Goal: Task Accomplishment & Management: Use online tool/utility

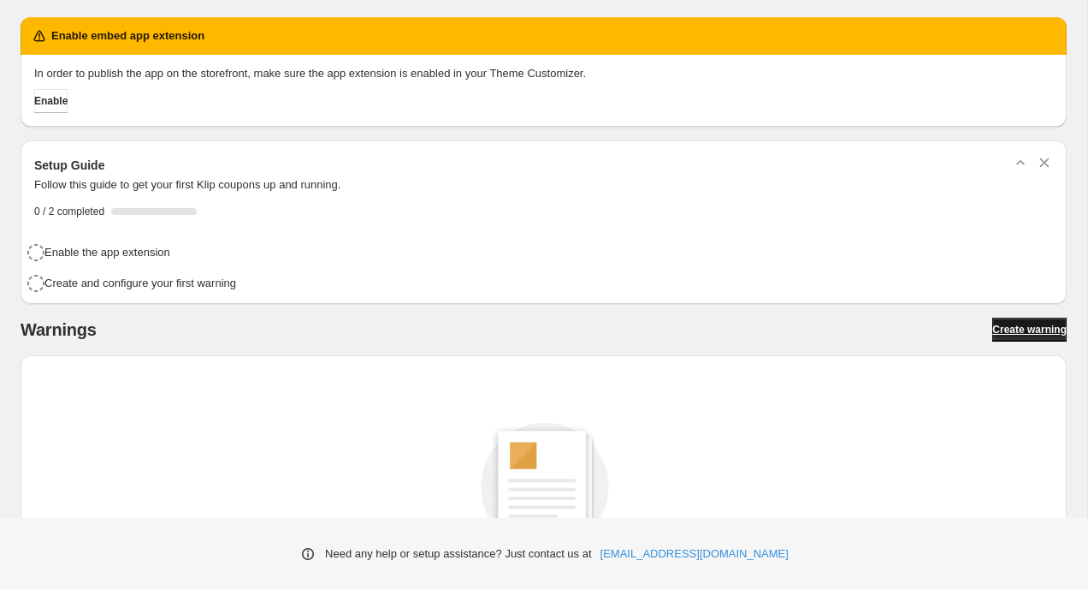
click at [1035, 333] on span "Create warning" at bounding box center [1029, 330] width 74 height 14
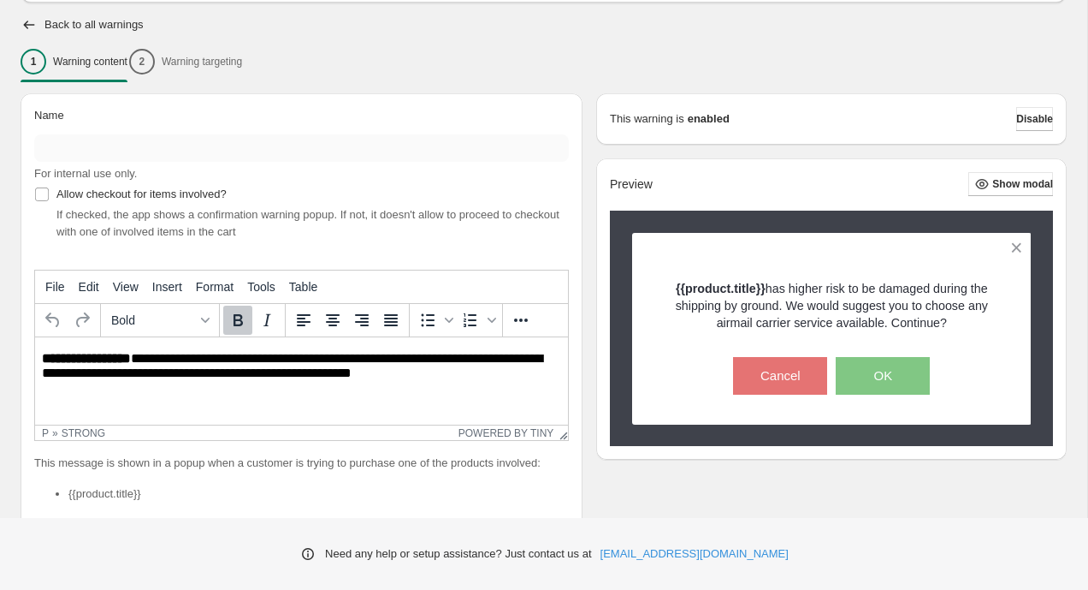
scroll to position [198, 0]
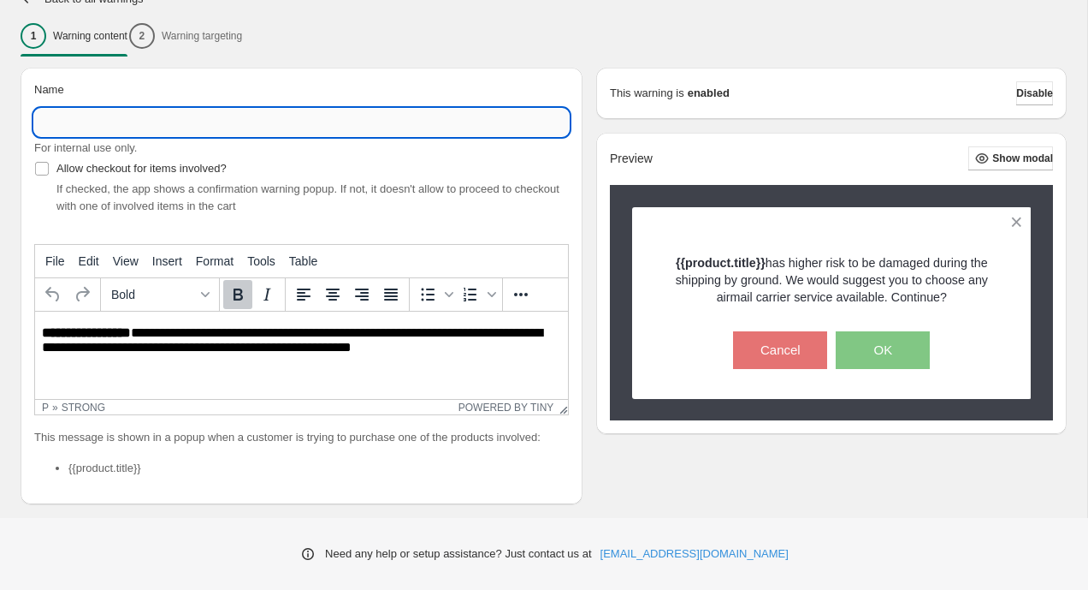
click at [366, 117] on input "Name" at bounding box center [301, 122] width 535 height 27
type input "**********"
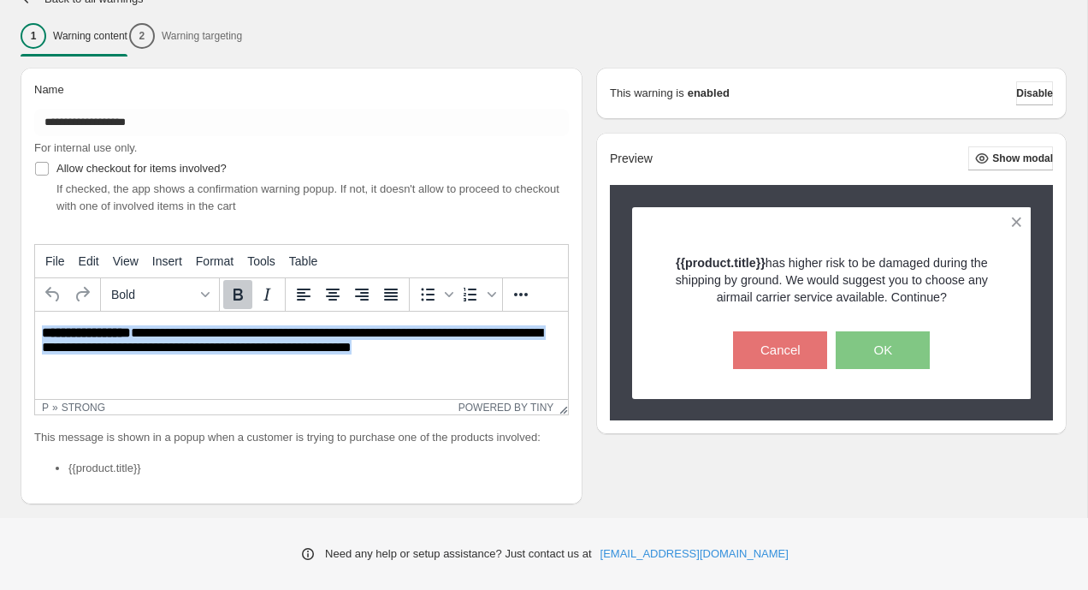
drag, startPoint x: 444, startPoint y: 354, endPoint x: 34, endPoint y: 328, distance: 410.7
click at [35, 328] on html "**********" at bounding box center [301, 340] width 533 height 59
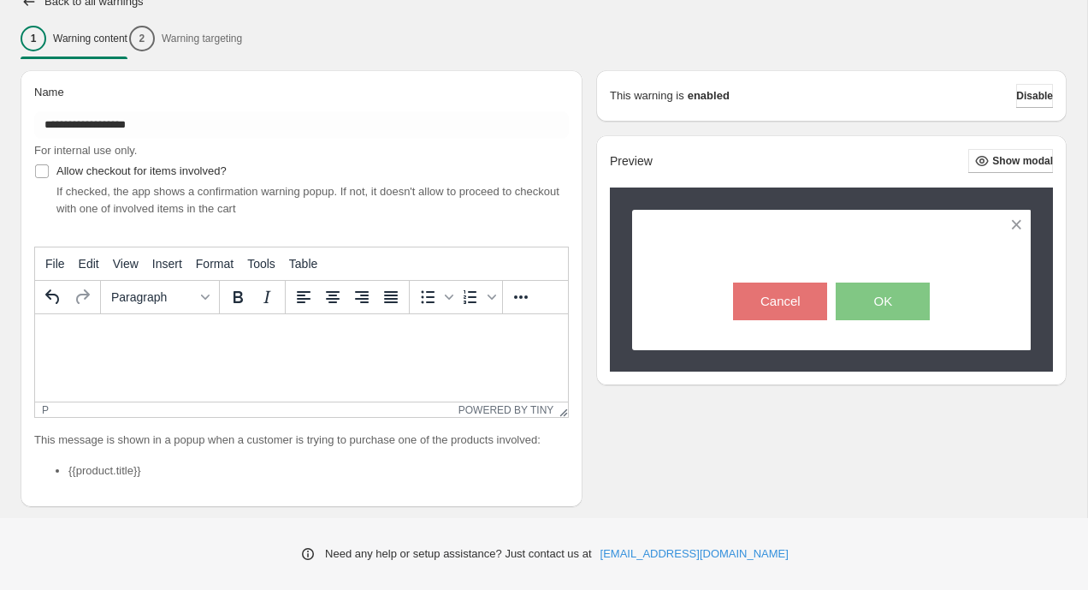
scroll to position [212, 0]
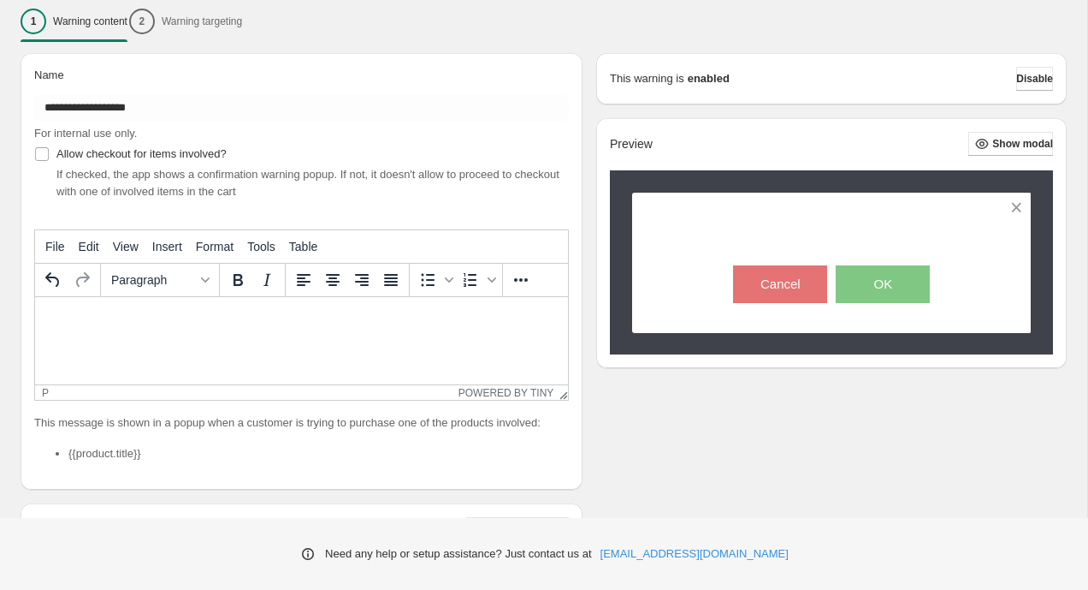
click at [279, 335] on html at bounding box center [301, 318] width 533 height 42
paste body "Rich Text Area. Press ALT-0 for help."
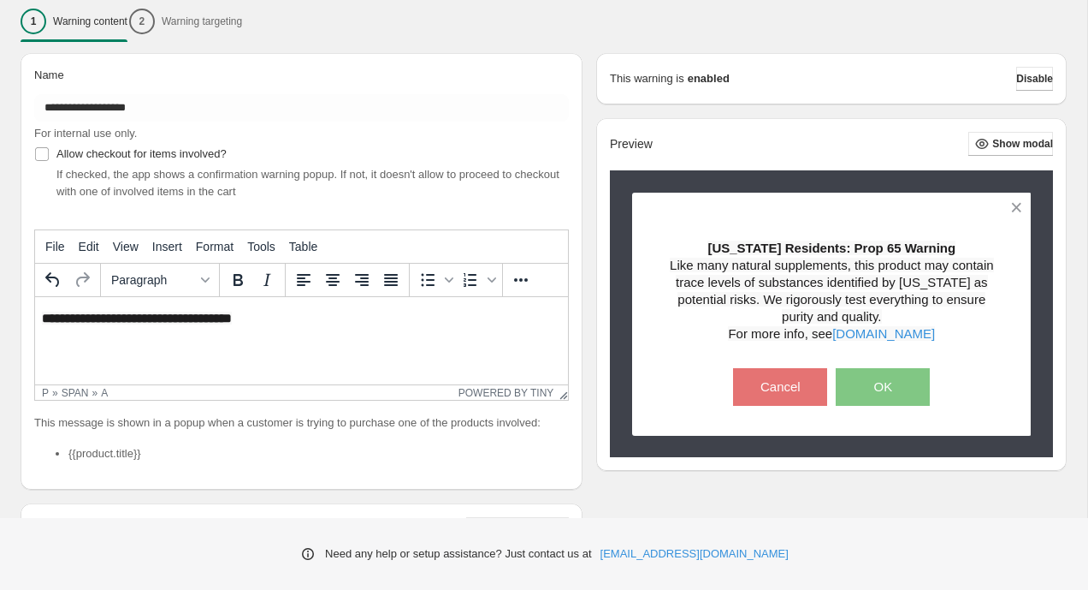
scroll to position [19, 0]
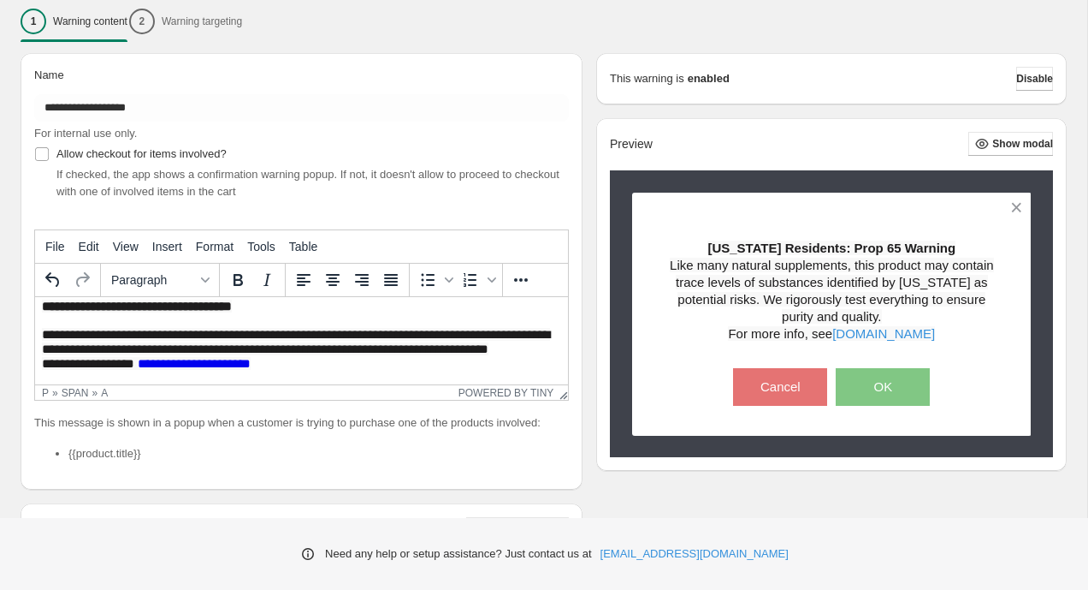
click at [43, 370] on span "**********" at bounding box center [90, 363] width 96 height 13
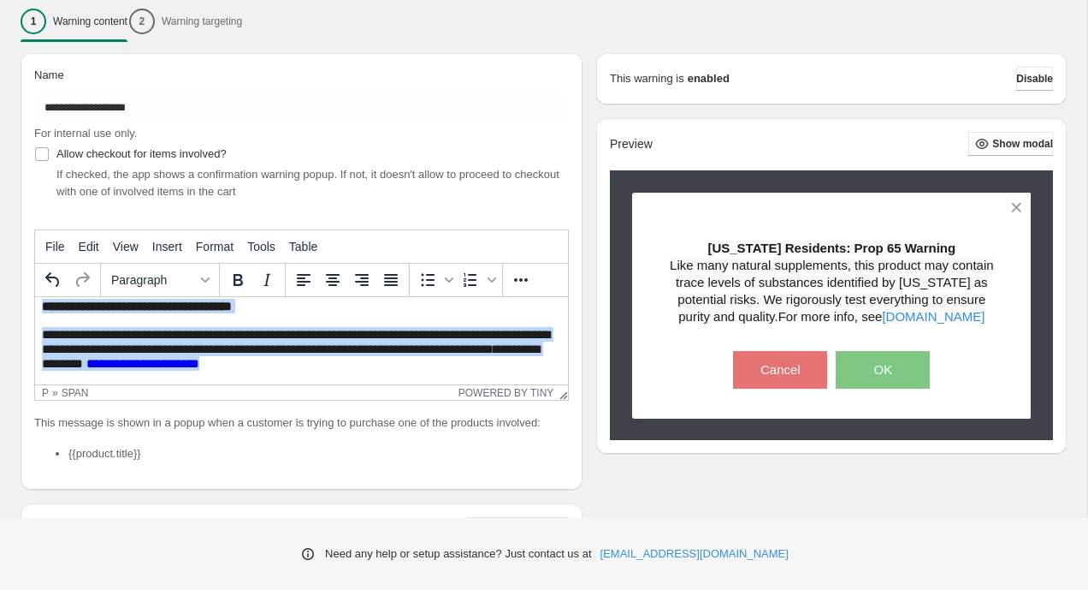
scroll to position [0, 0]
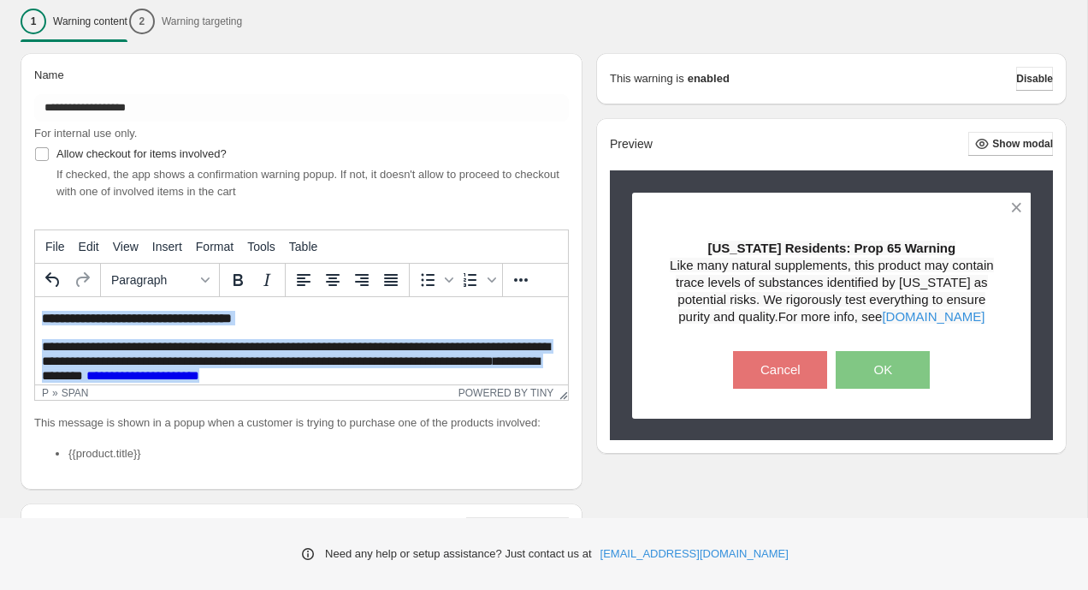
drag, startPoint x: 355, startPoint y: 358, endPoint x: 19, endPoint y: 294, distance: 342.3
click at [35, 297] on html "**********" at bounding box center [301, 346] width 533 height 99
click at [520, 276] on icon "More..." at bounding box center [521, 280] width 21 height 21
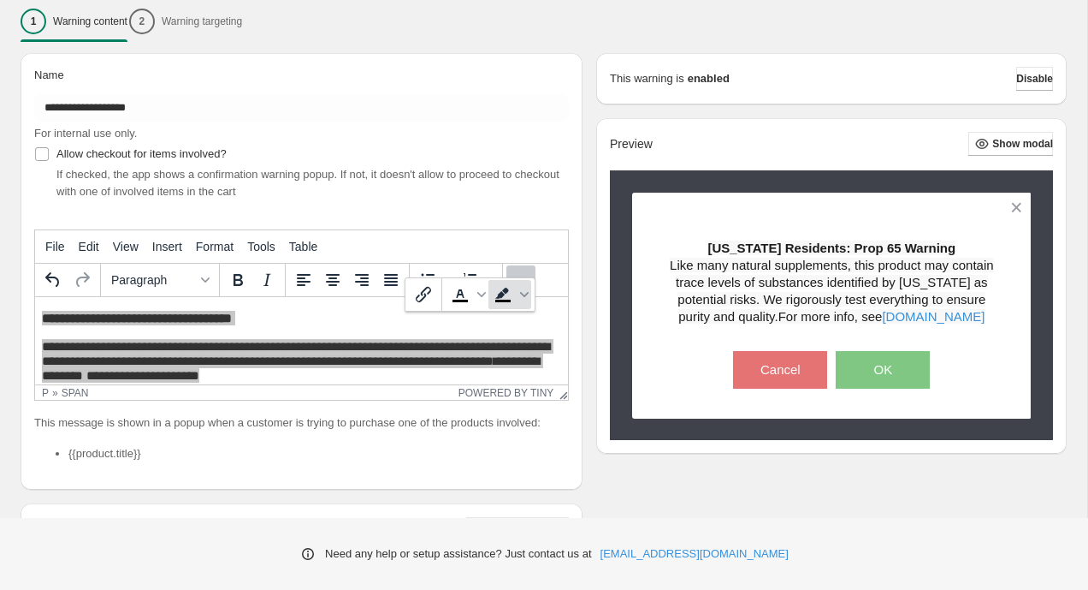
click at [508, 305] on icon "Background color" at bounding box center [503, 294] width 21 height 21
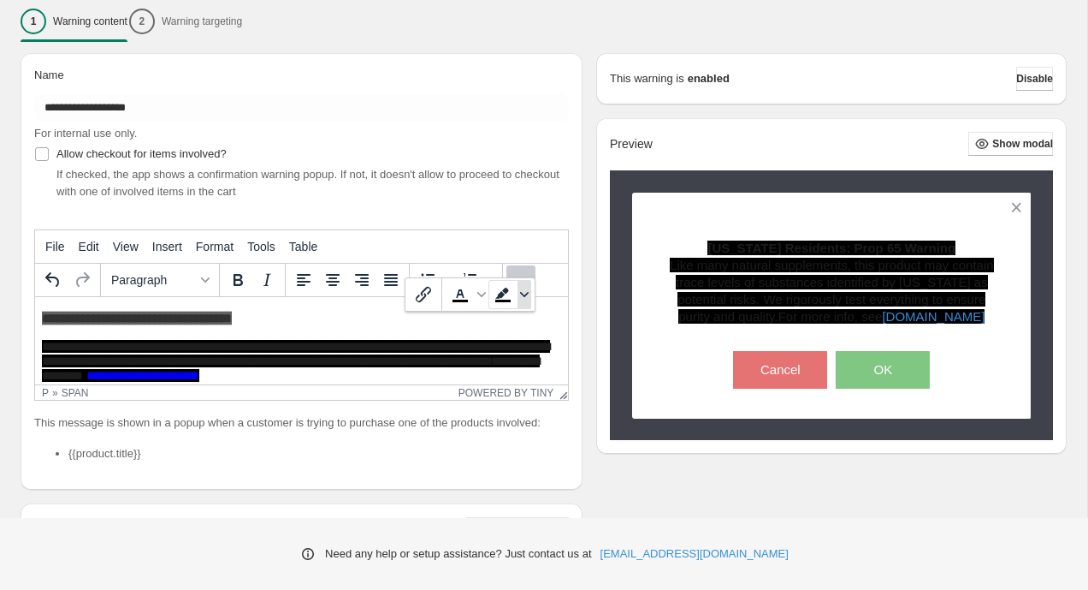
click at [527, 299] on icon "Background color" at bounding box center [524, 294] width 9 height 9
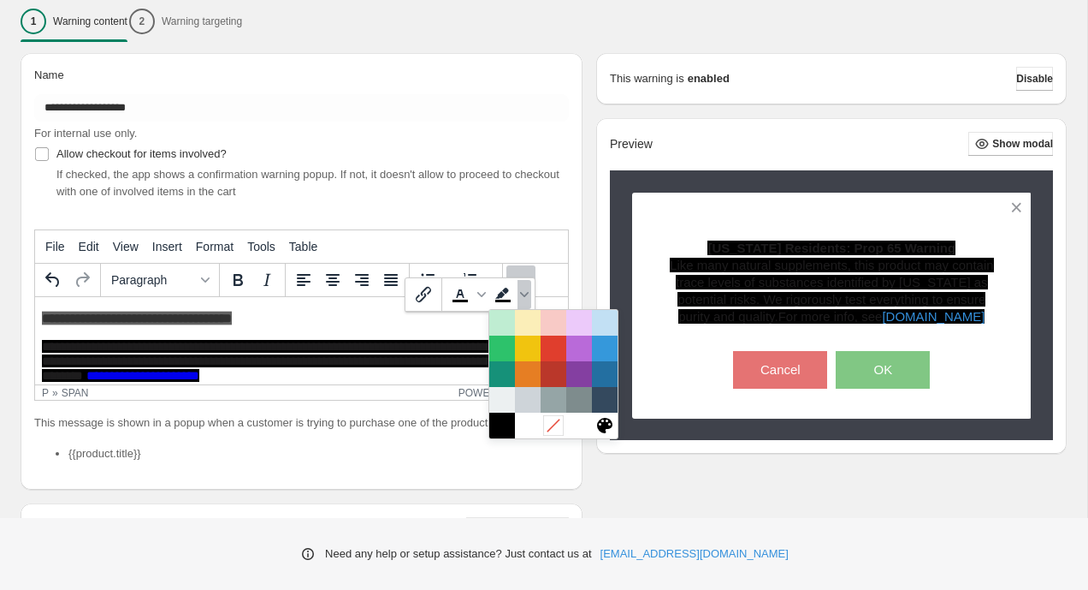
click at [550, 433] on icon at bounding box center [553, 425] width 16 height 16
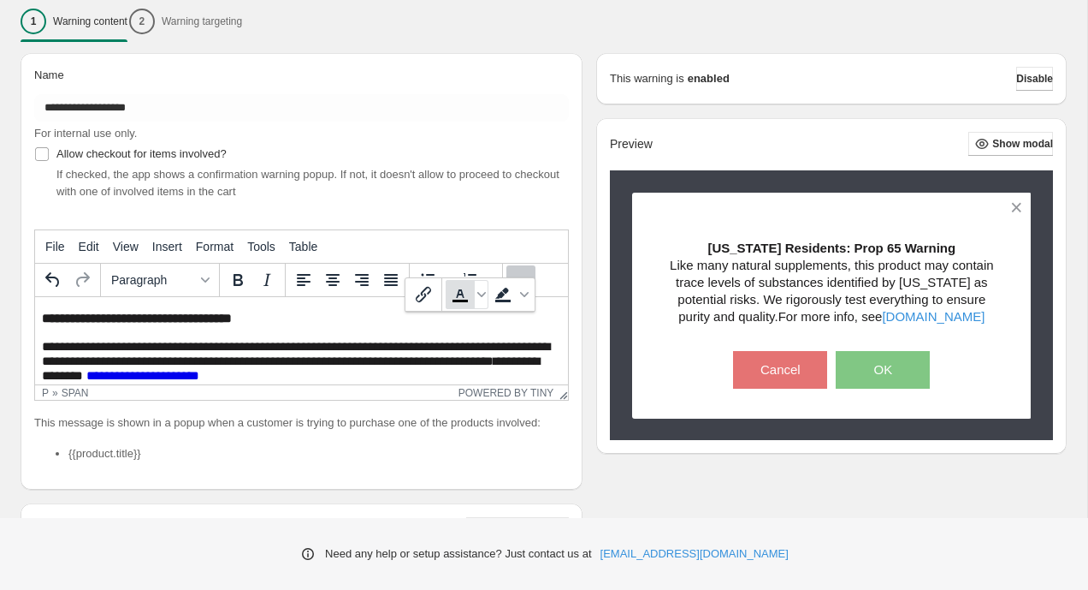
click at [468, 304] on icon "Text color" at bounding box center [460, 294] width 21 height 21
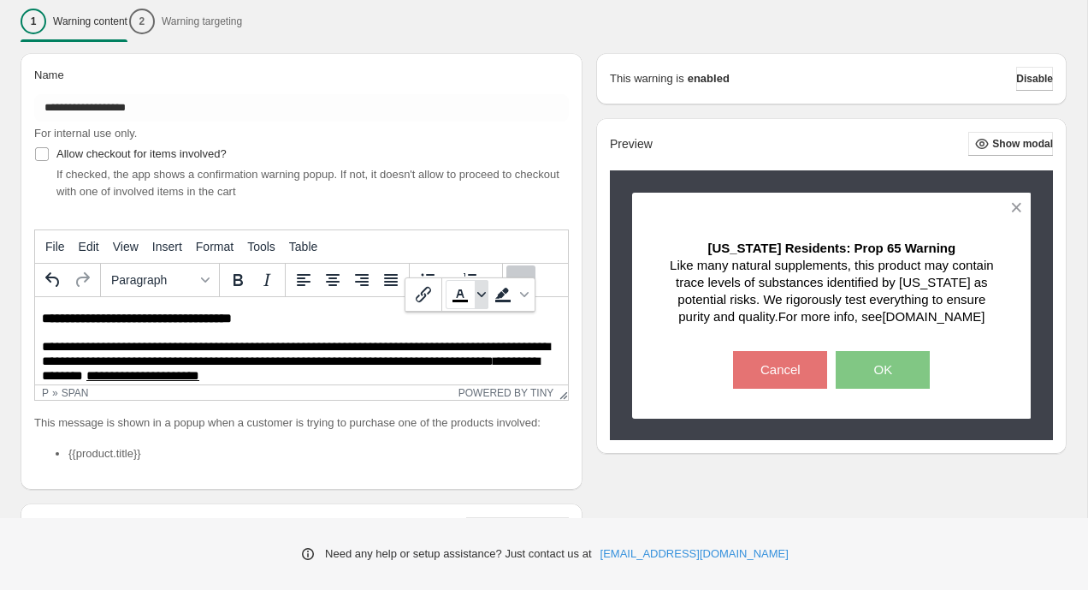
click at [481, 297] on icon "Text color" at bounding box center [481, 294] width 9 height 5
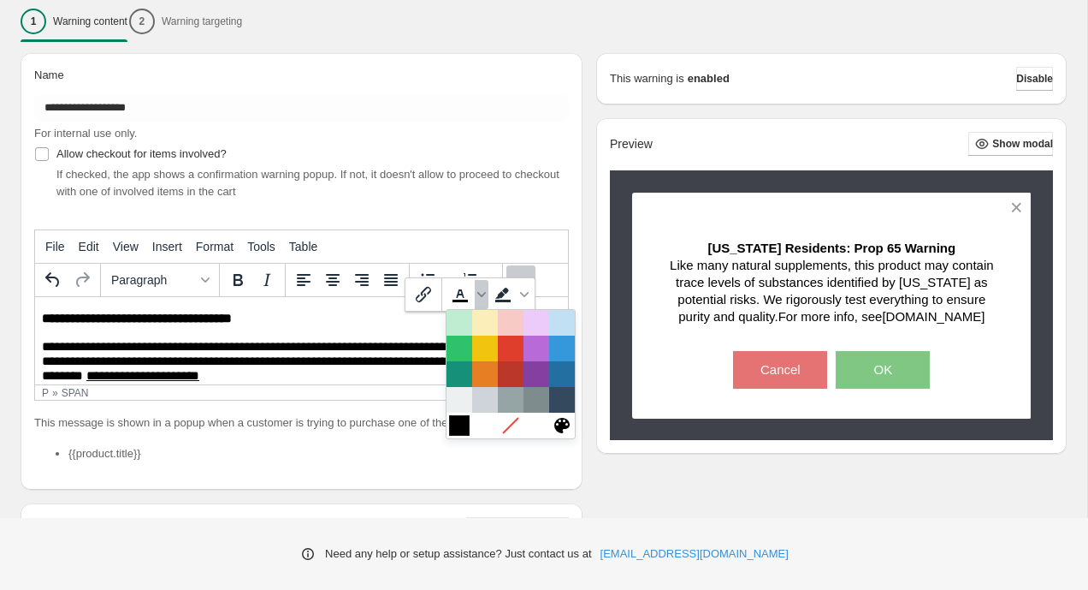
click at [465, 435] on div at bounding box center [459, 425] width 21 height 21
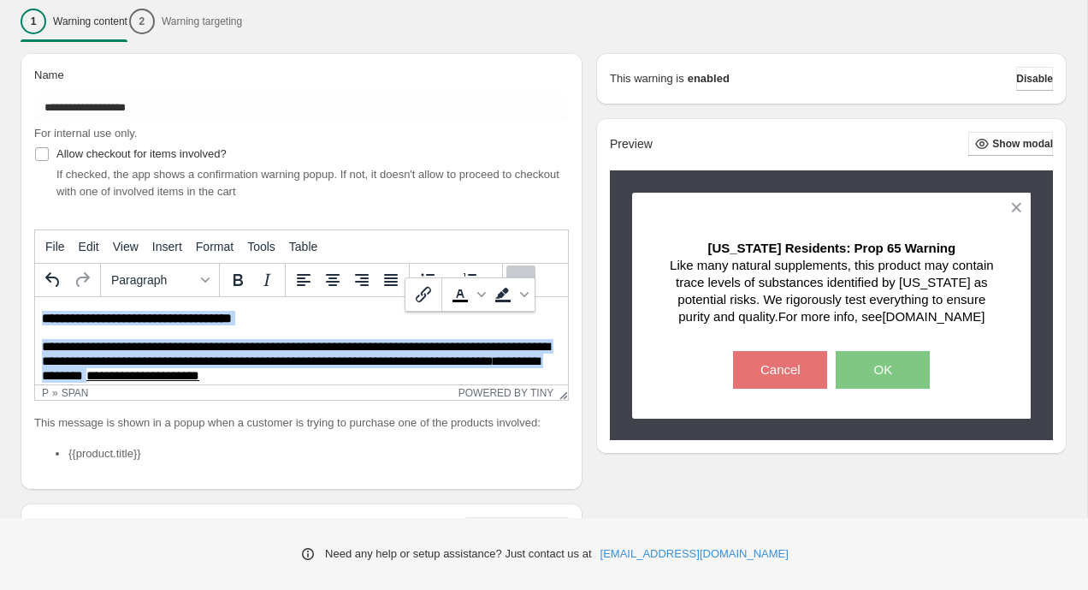
click at [245, 342] on span "**********" at bounding box center [296, 353] width 508 height 27
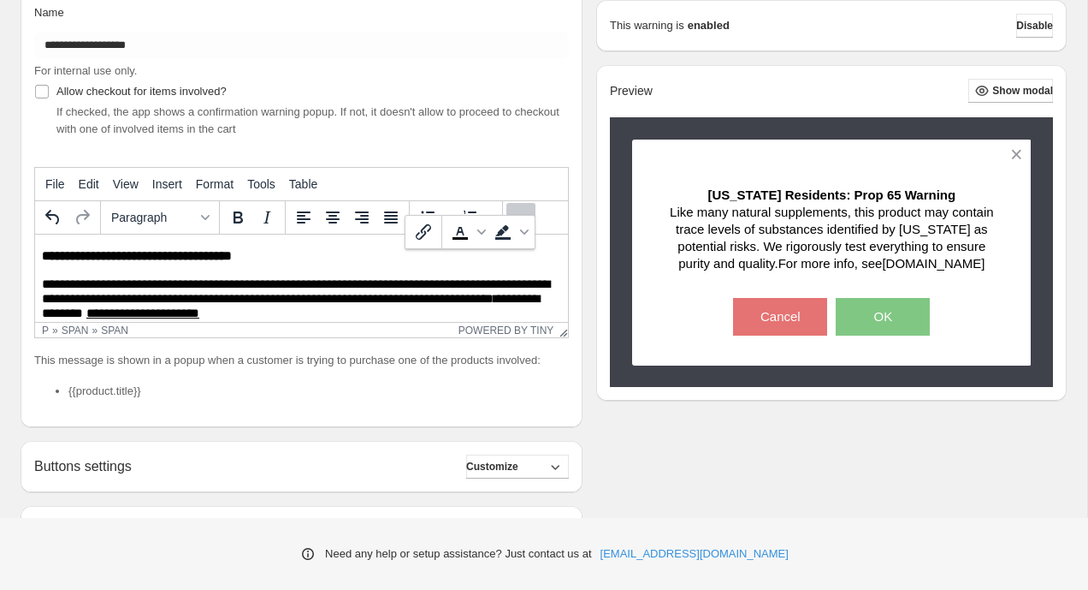
scroll to position [276, 0]
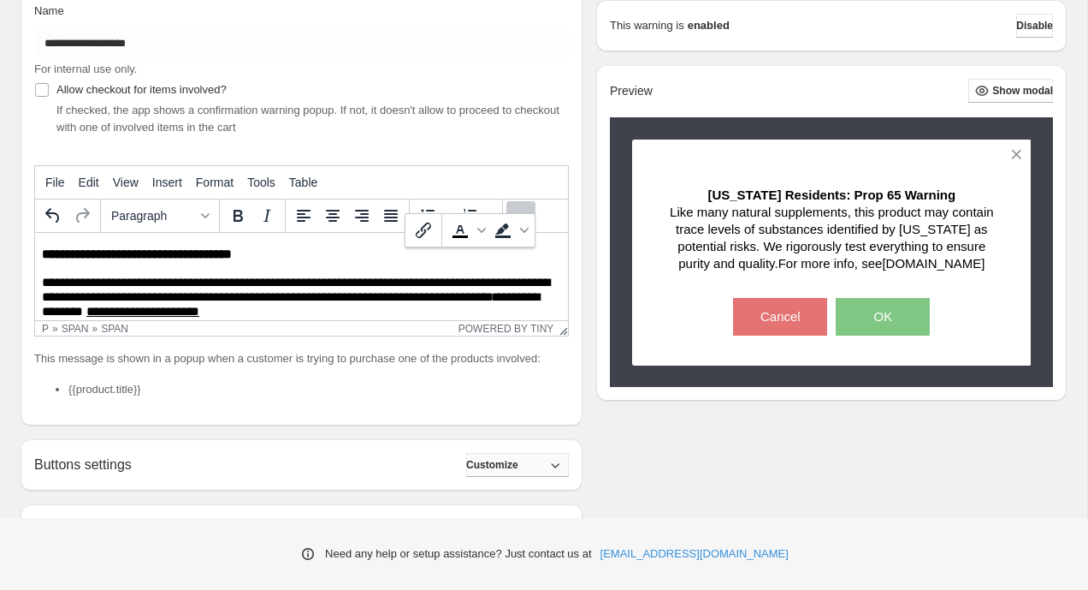
click at [516, 471] on span "Customize" at bounding box center [492, 465] width 52 height 14
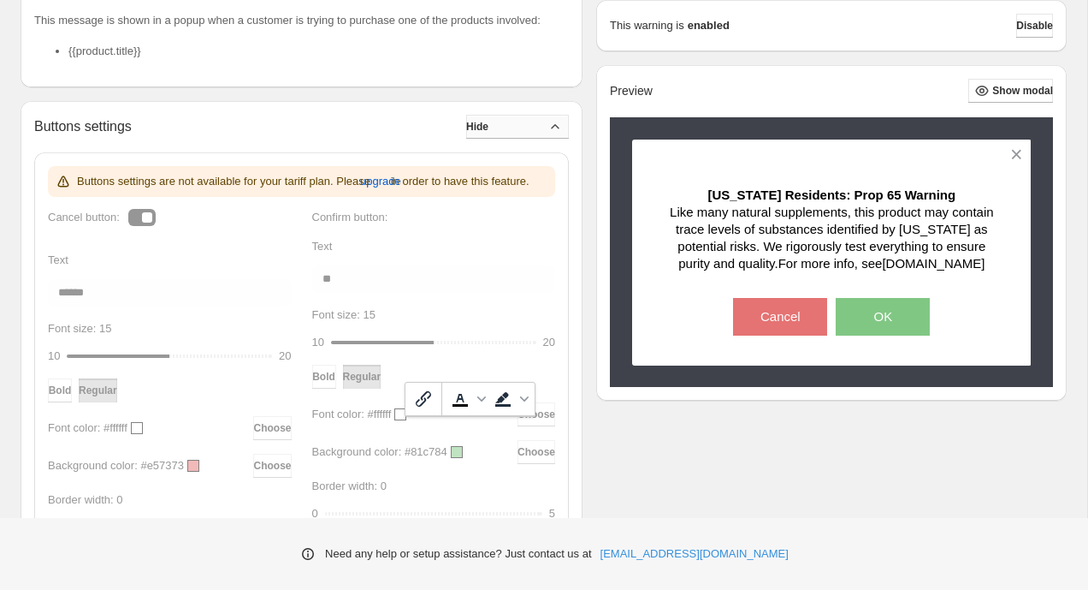
scroll to position [601, 0]
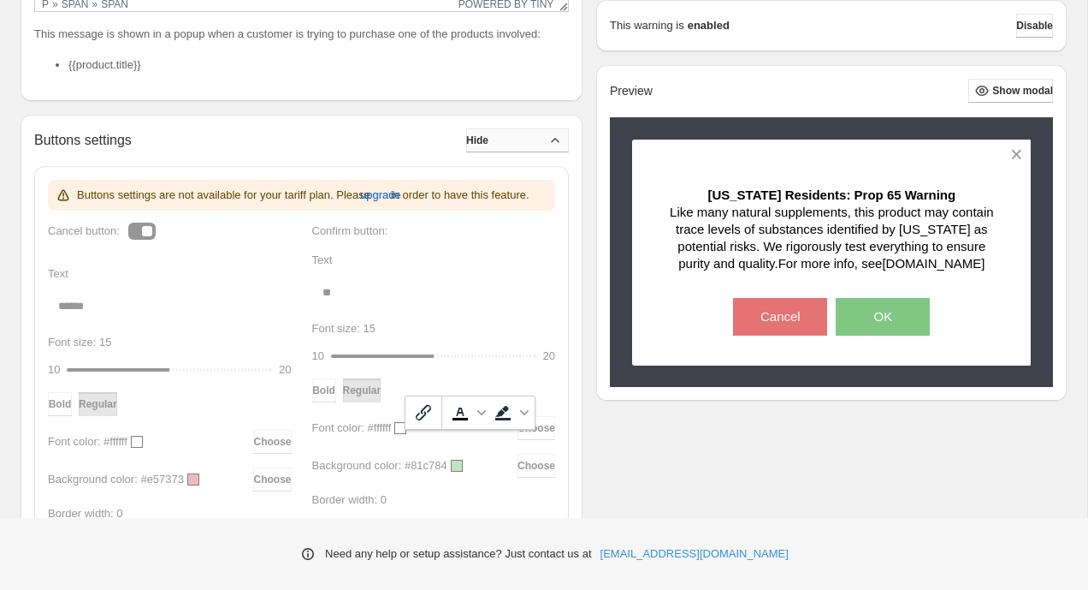
click at [538, 152] on button "Hide" at bounding box center [517, 140] width 103 height 24
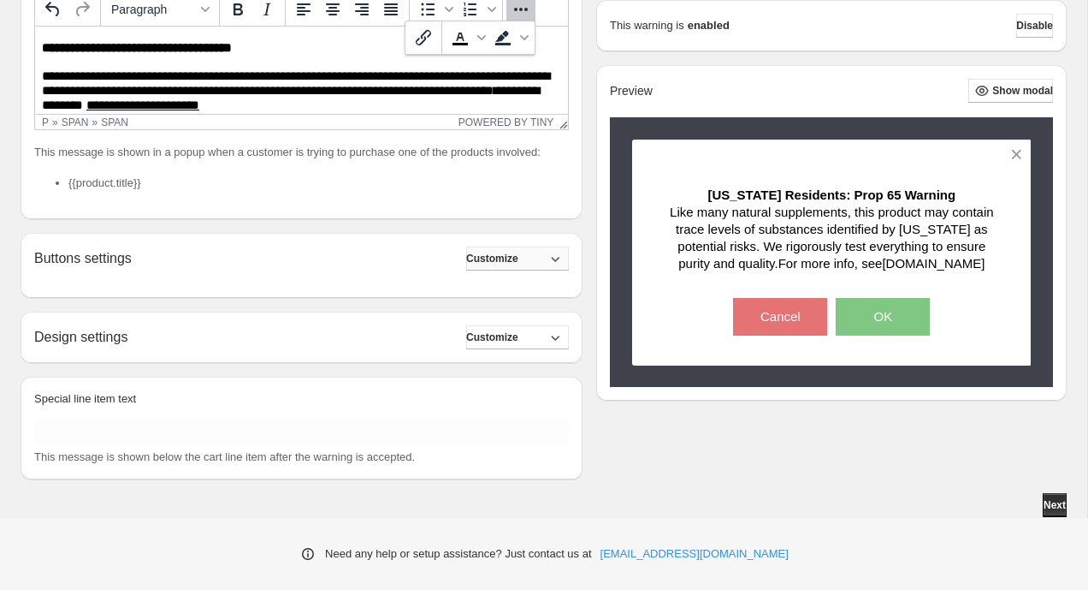
scroll to position [486, 0]
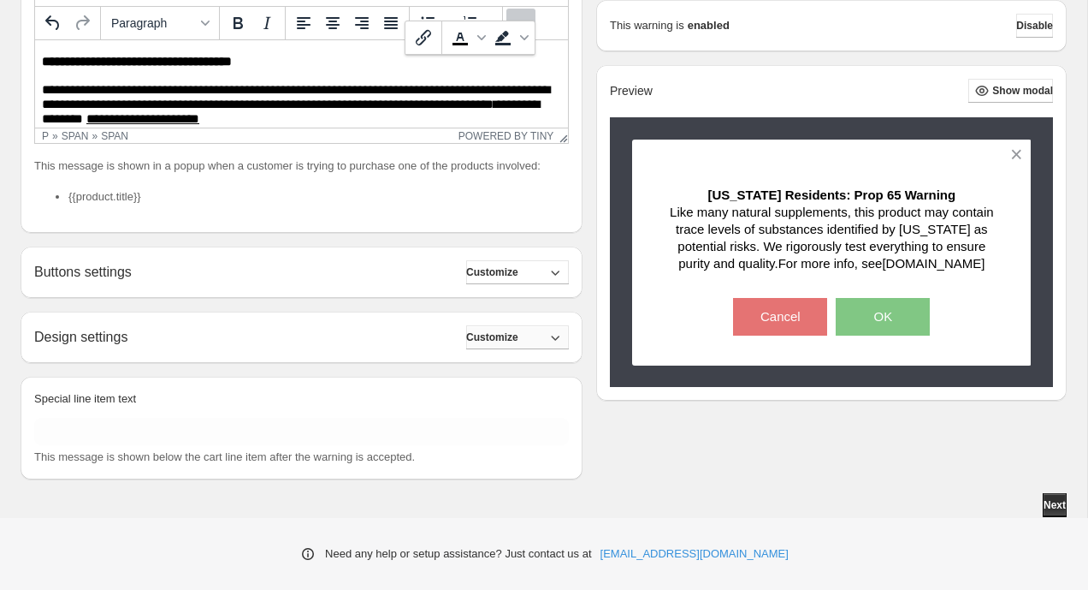
click at [530, 337] on button "Customize" at bounding box center [517, 337] width 103 height 24
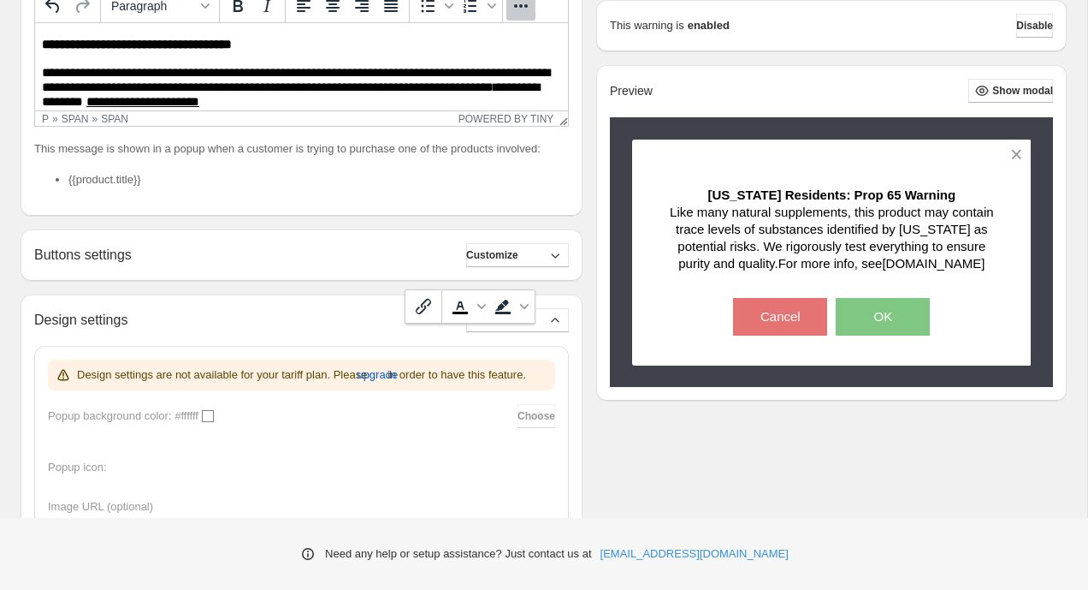
scroll to position [471, 0]
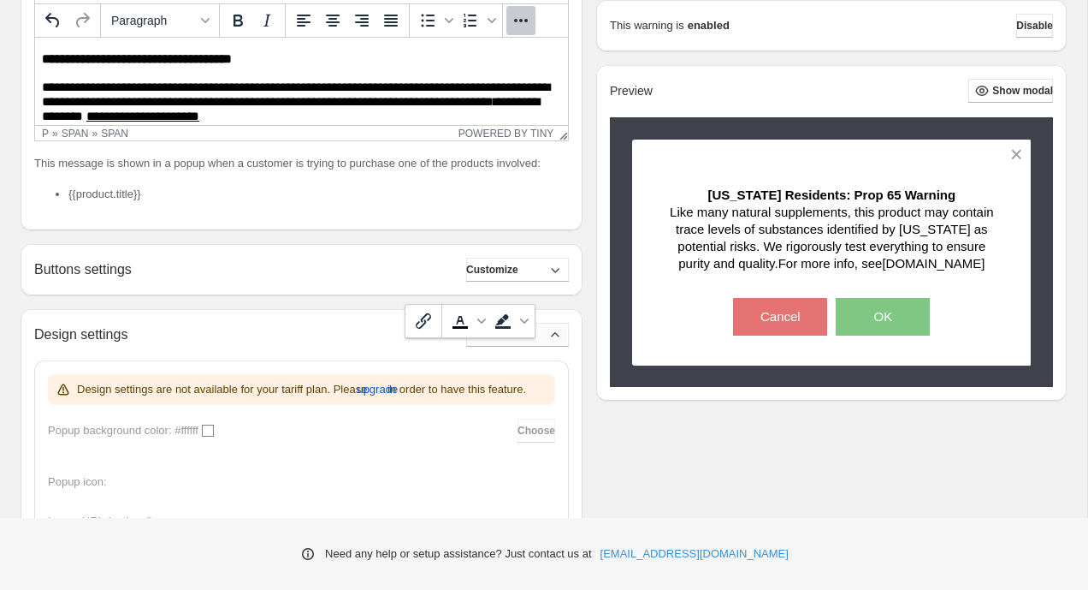
click at [550, 343] on icon "button" at bounding box center [555, 334] width 17 height 17
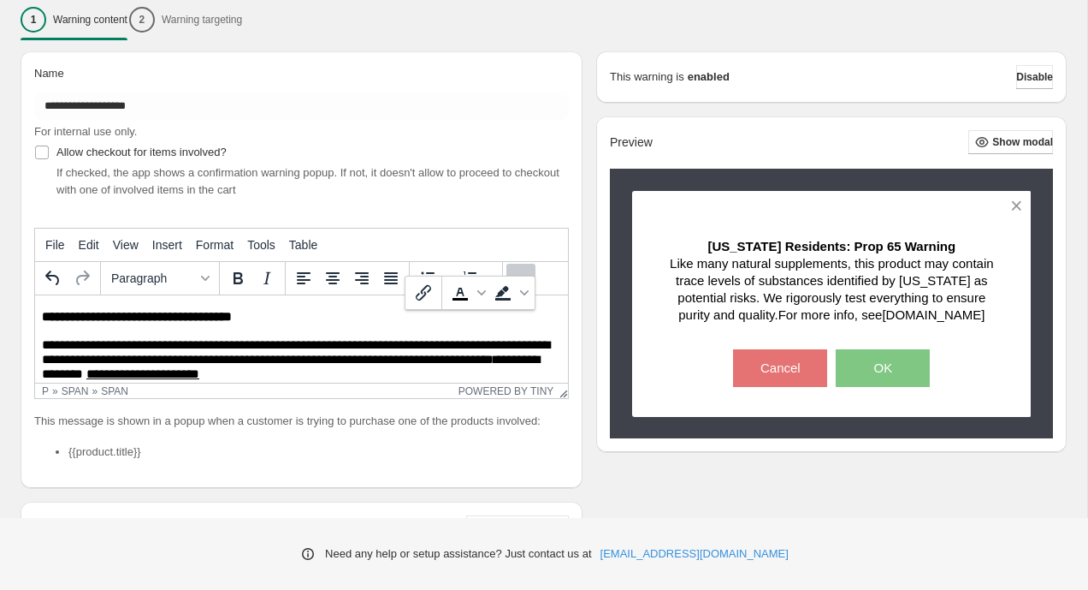
scroll to position [17, 0]
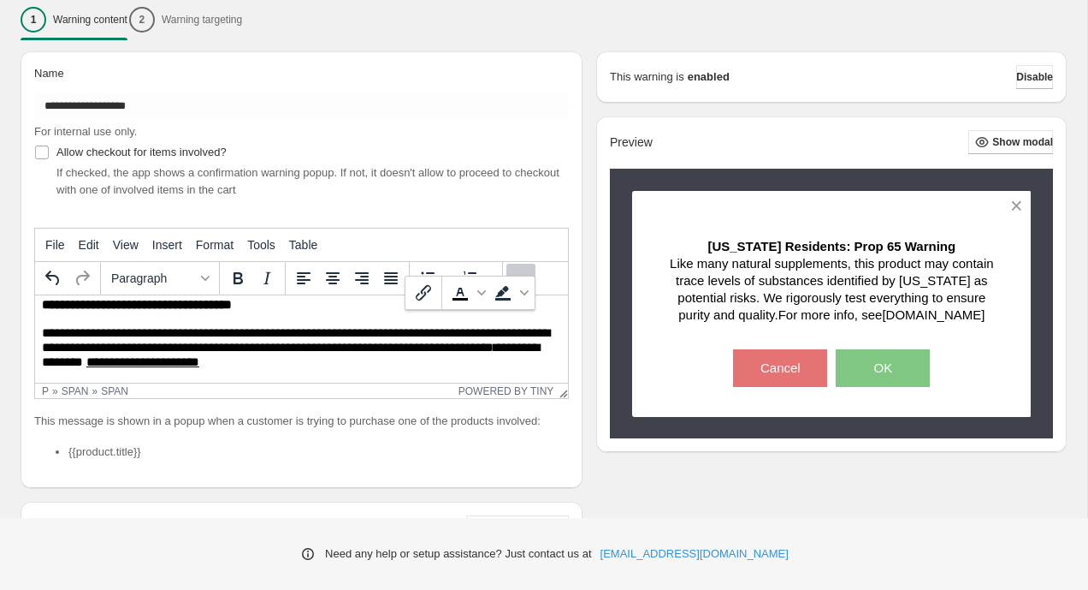
click at [85, 354] on span "**********" at bounding box center [291, 354] width 498 height 27
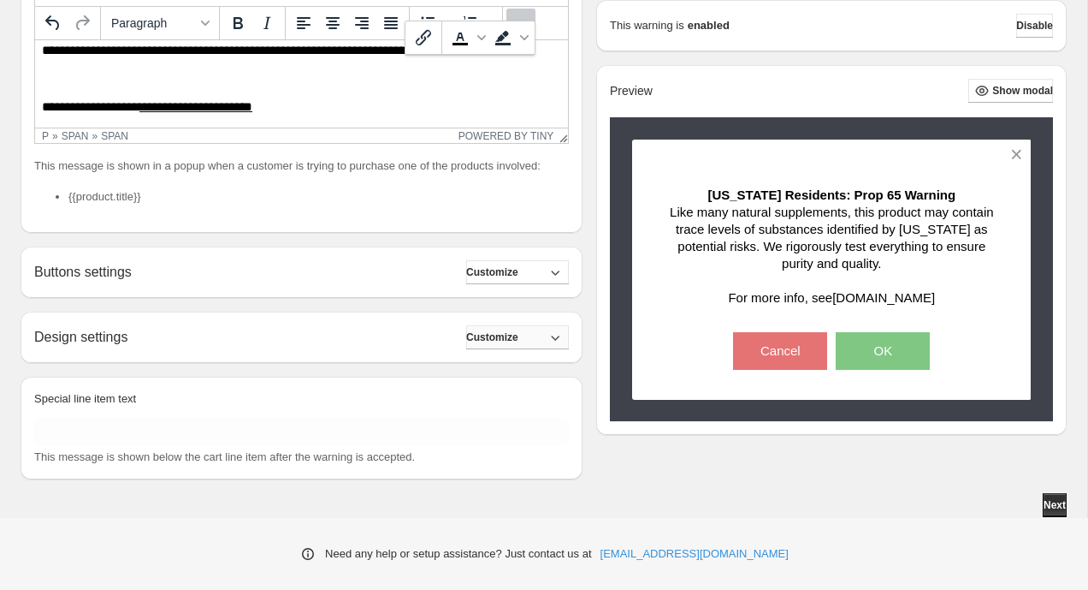
scroll to position [0, 0]
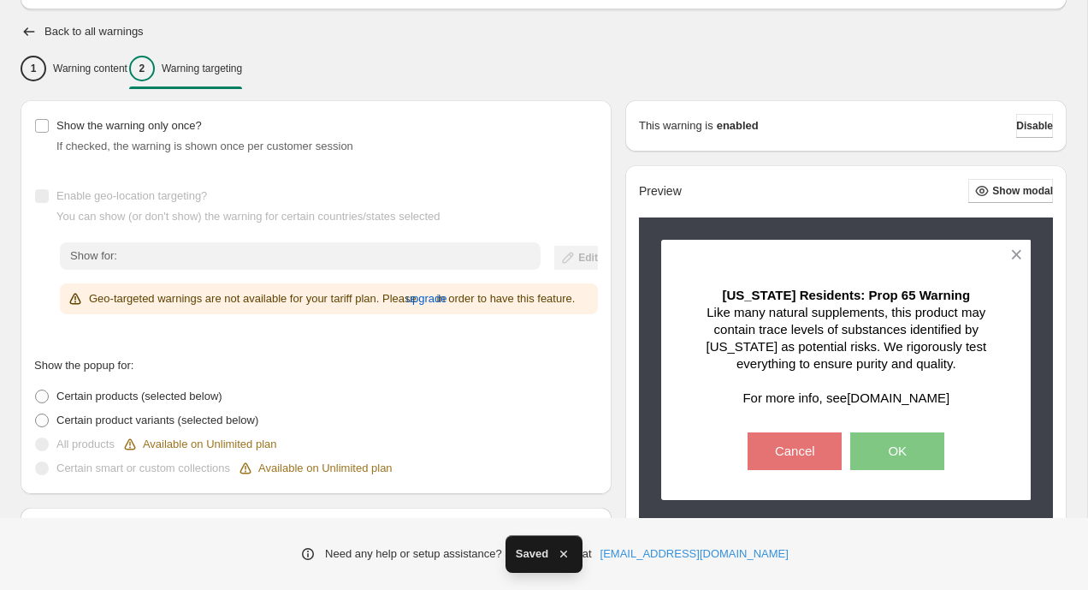
scroll to position [167, 0]
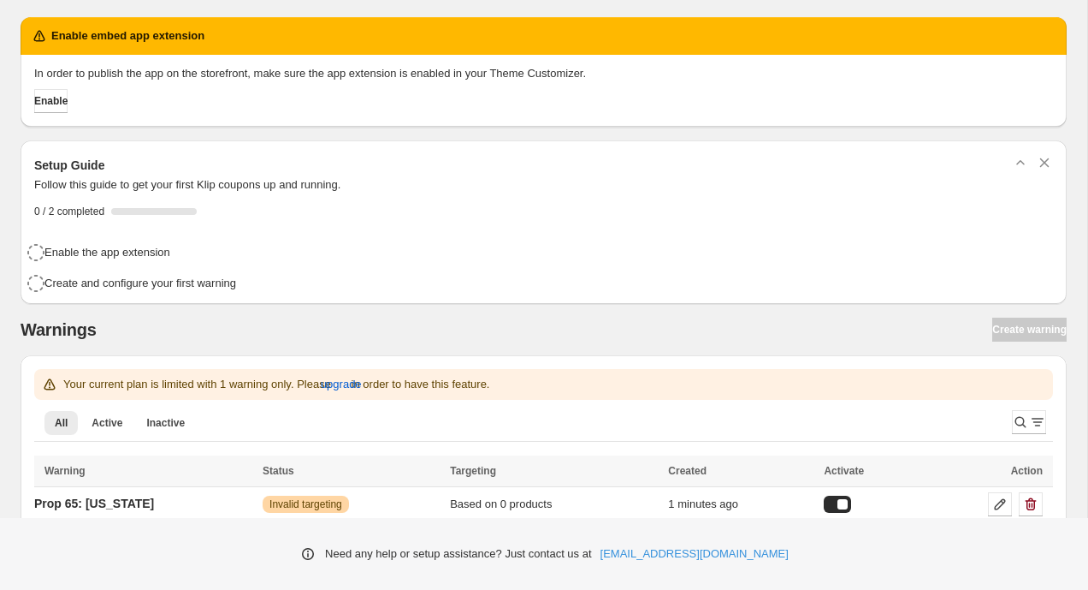
scroll to position [24, 0]
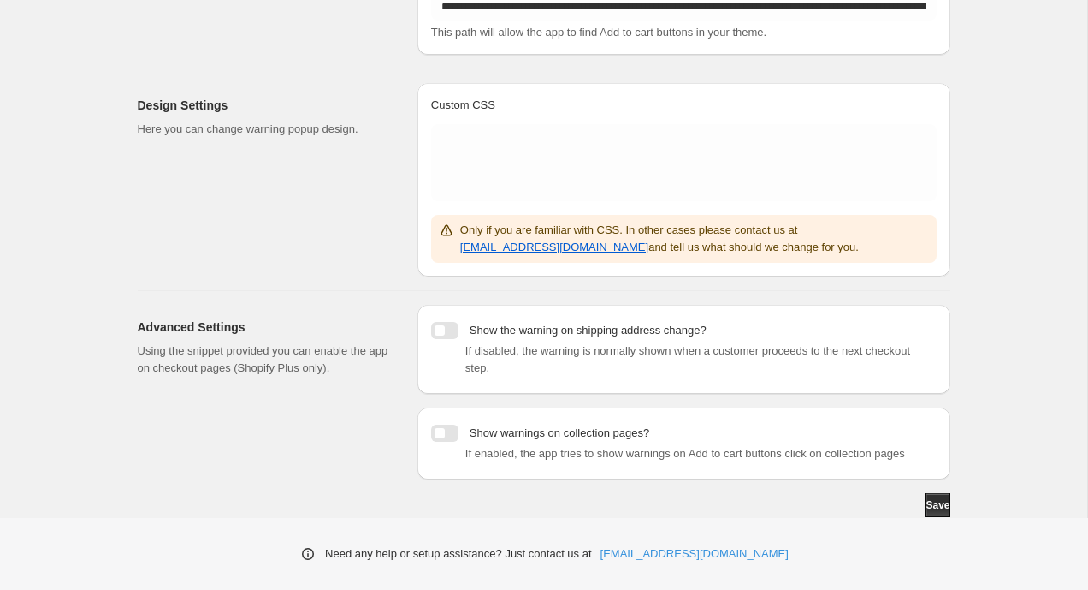
scroll to position [357, 0]
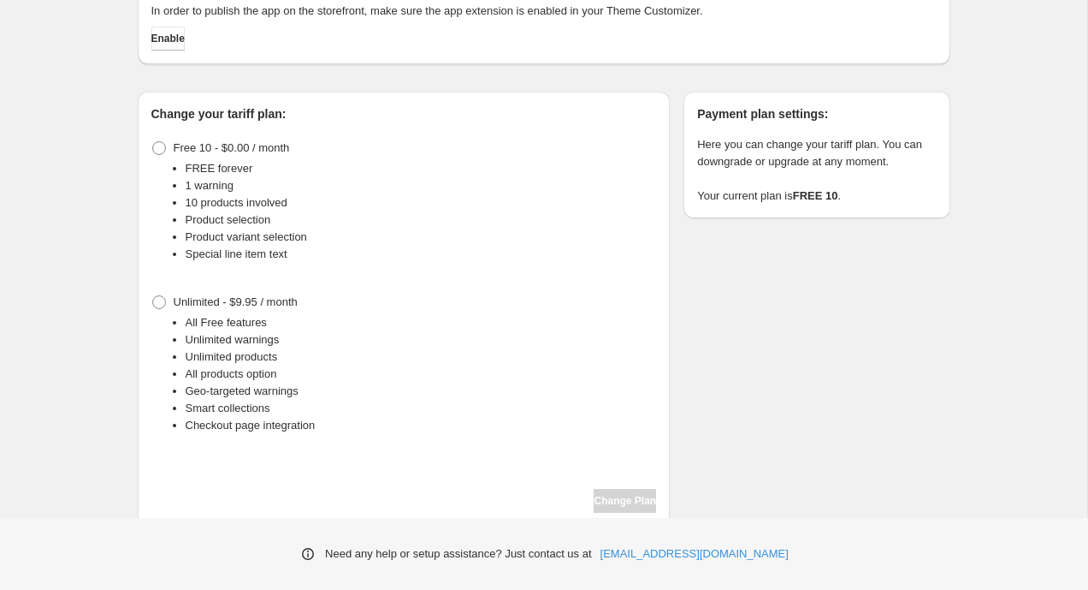
scroll to position [120, 0]
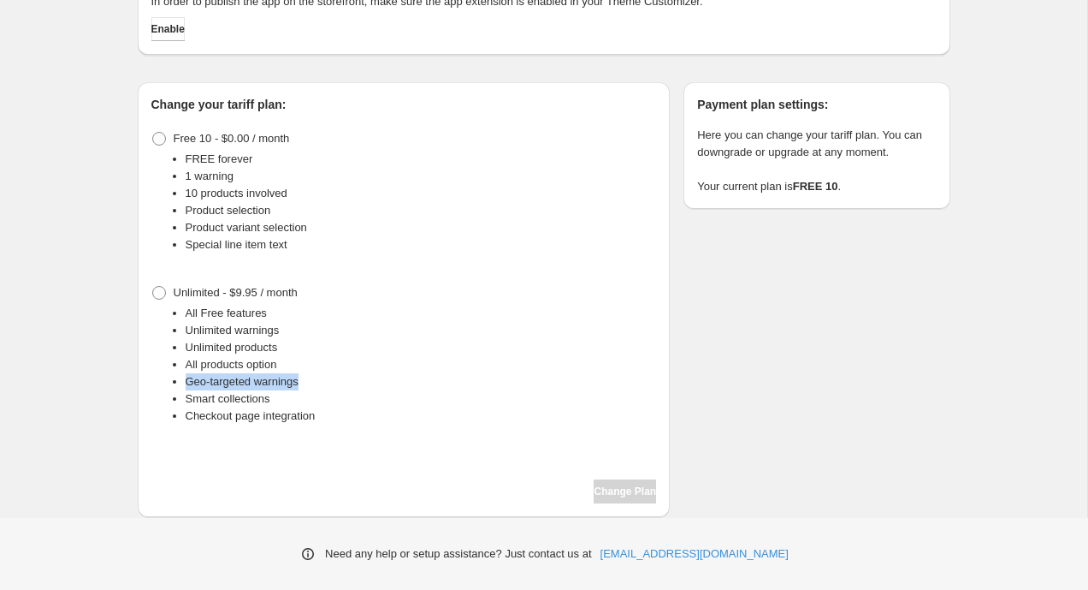
drag, startPoint x: 187, startPoint y: 382, endPoint x: 311, endPoint y: 382, distance: 124.1
click at [311, 382] on li "Geo-targeted warnings" at bounding box center [421, 381] width 471 height 17
copy li "Geo-targeted warnings"
click at [311, 382] on li "Geo-targeted warnings" at bounding box center [421, 381] width 471 height 17
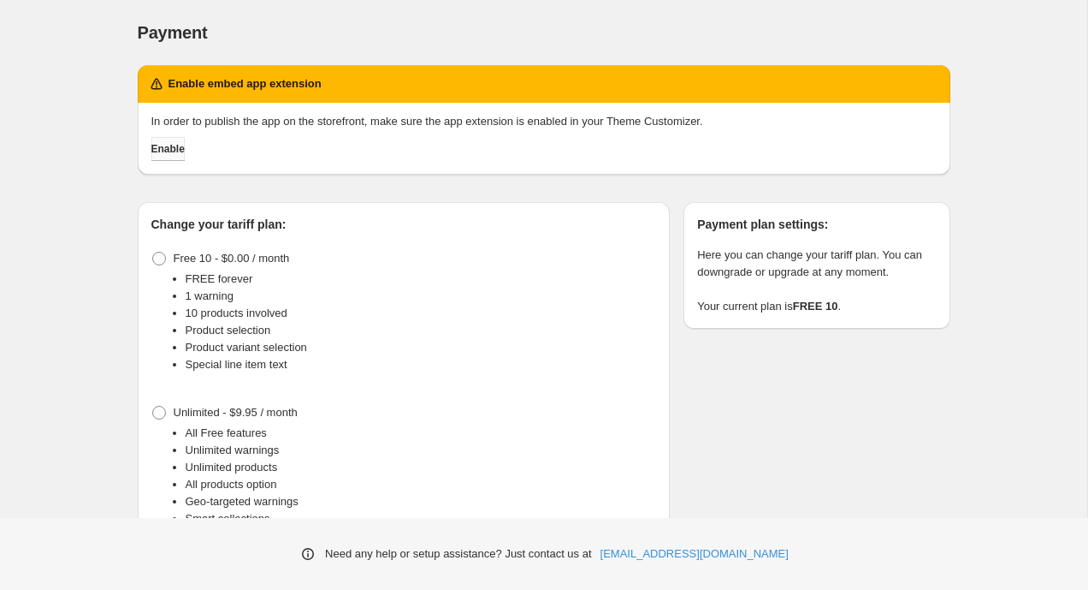
click at [185, 151] on span "Enable" at bounding box center [167, 149] width 33 height 14
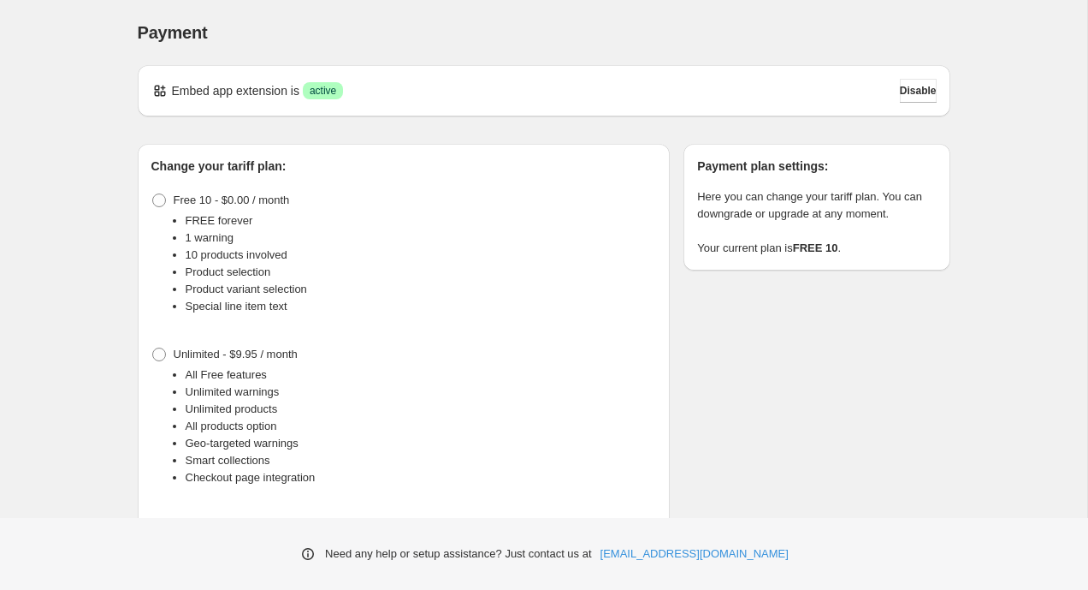
scroll to position [62, 0]
